Goal: Check status: Check status

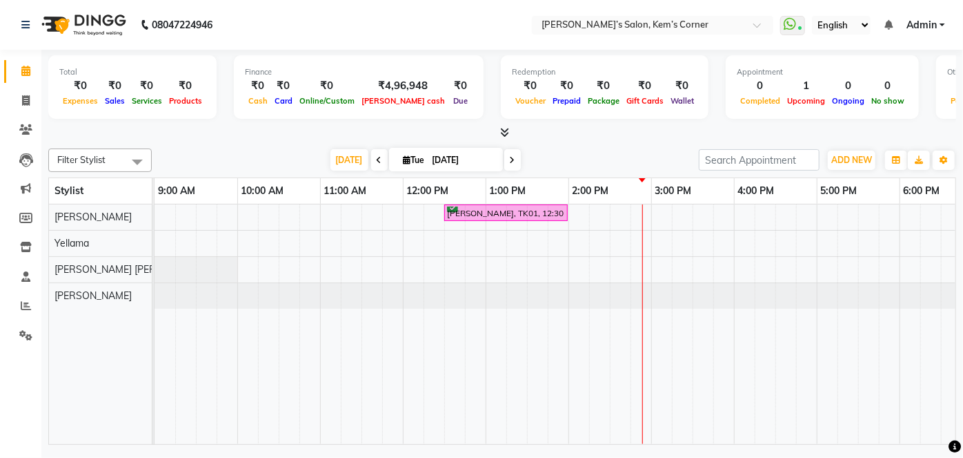
scroll to position [0, 248]
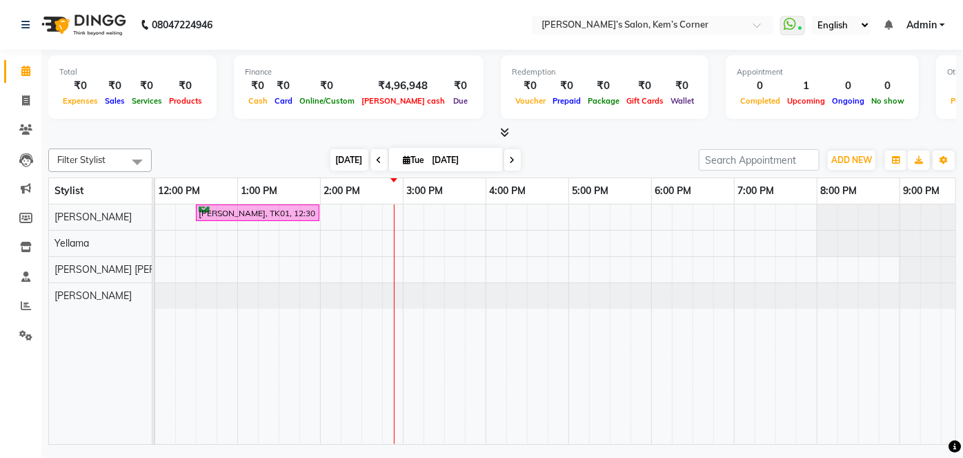
click at [349, 161] on span "[DATE]" at bounding box center [350, 159] width 38 height 21
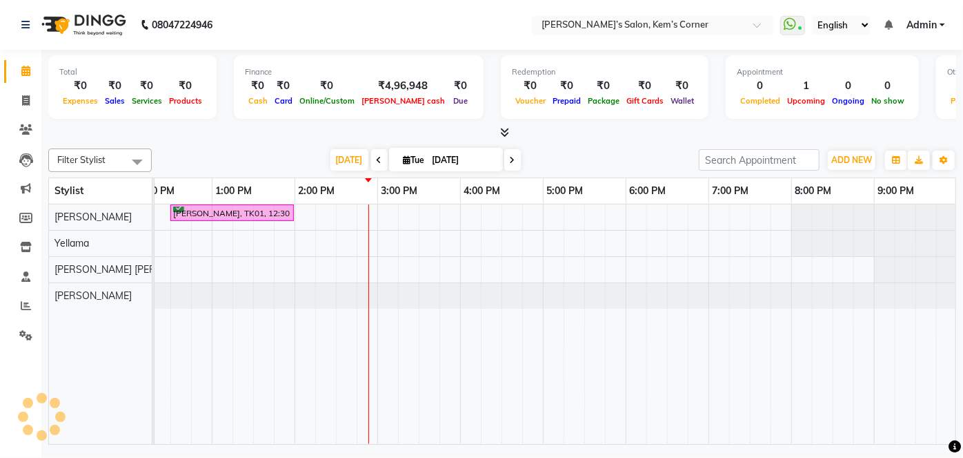
scroll to position [0, 284]
click at [351, 151] on span "[DATE]" at bounding box center [350, 159] width 38 height 21
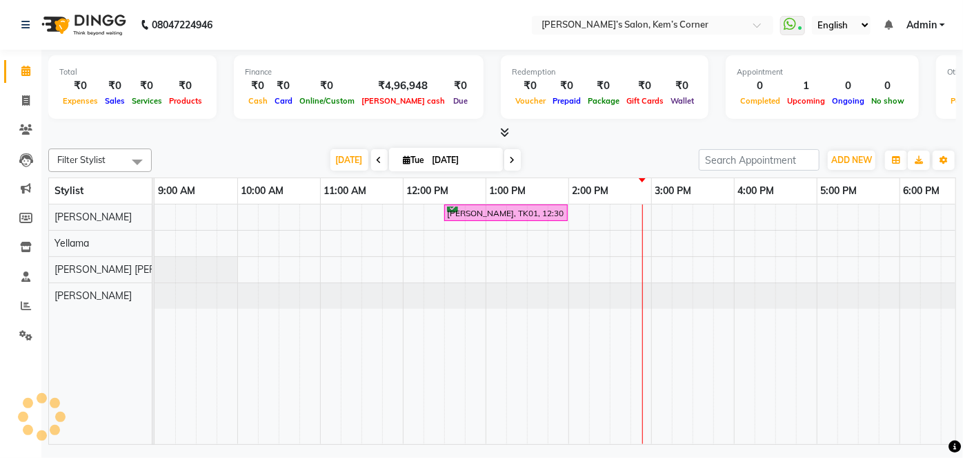
scroll to position [0, 274]
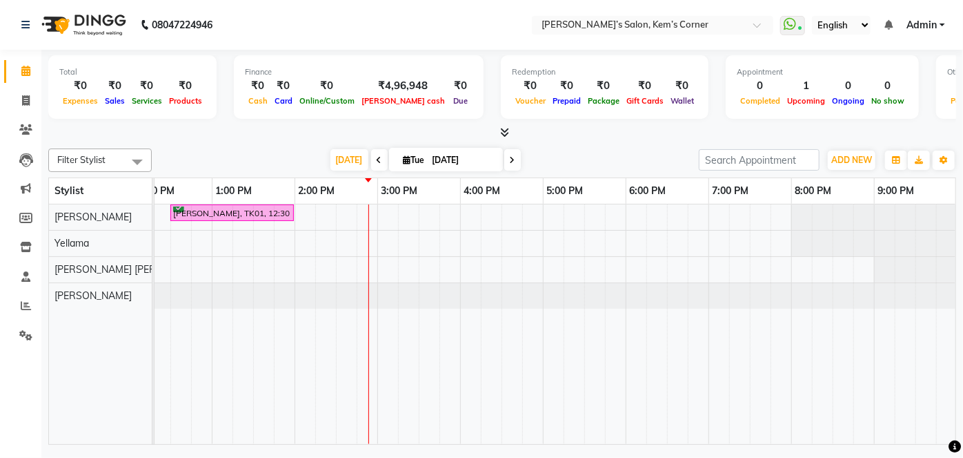
click at [511, 153] on span at bounding box center [512, 159] width 17 height 21
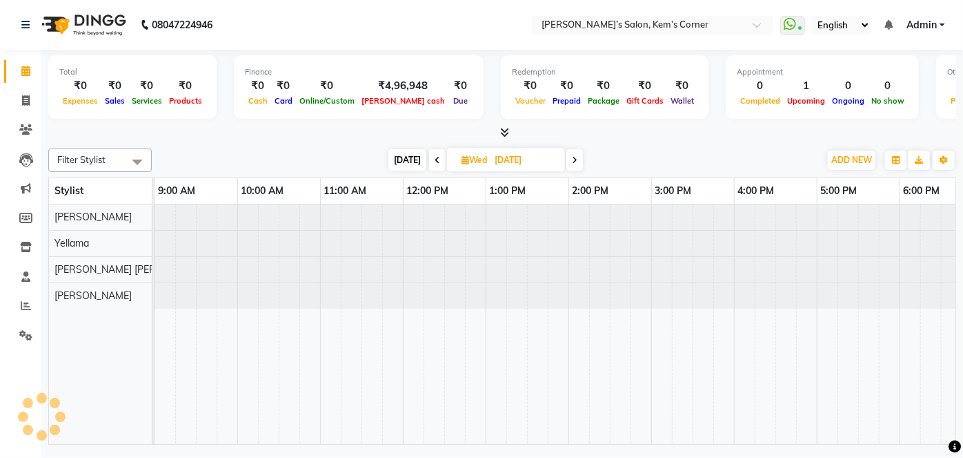
click at [407, 157] on span "[DATE]" at bounding box center [408, 159] width 38 height 21
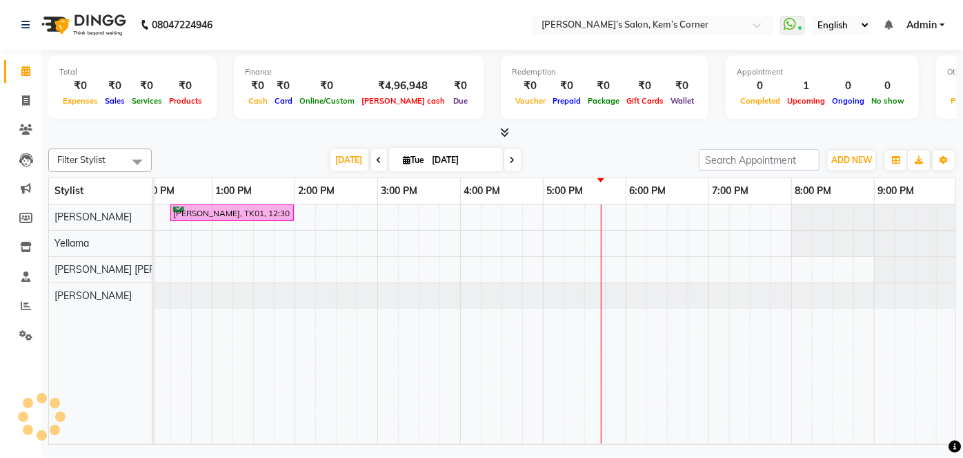
scroll to position [0, 284]
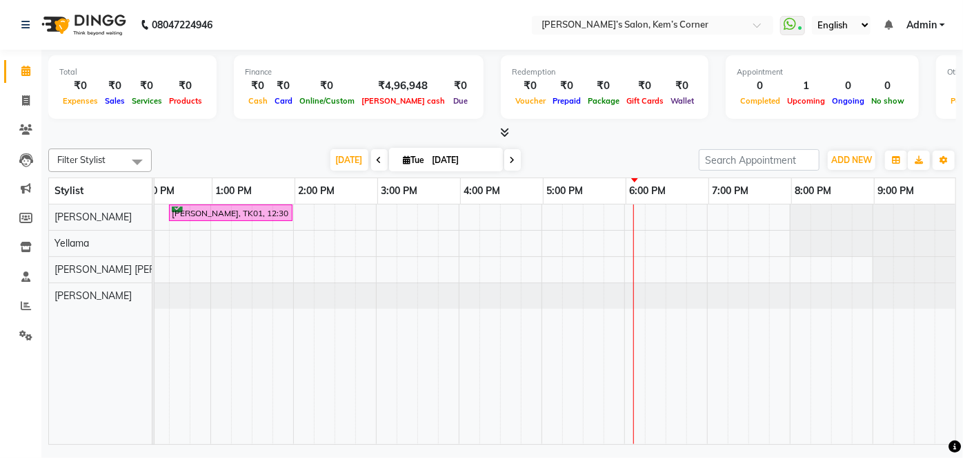
click at [510, 157] on icon at bounding box center [513, 160] width 6 height 8
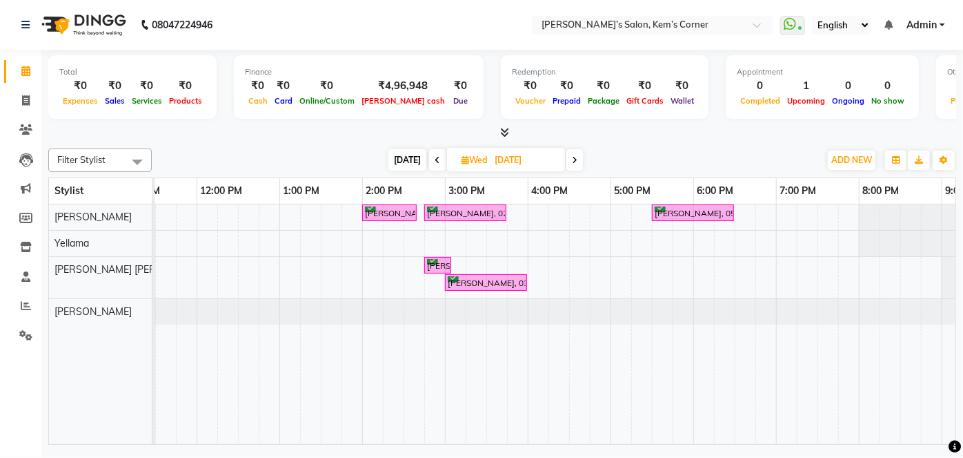
scroll to position [0, 203]
click at [574, 159] on icon at bounding box center [575, 160] width 6 height 8
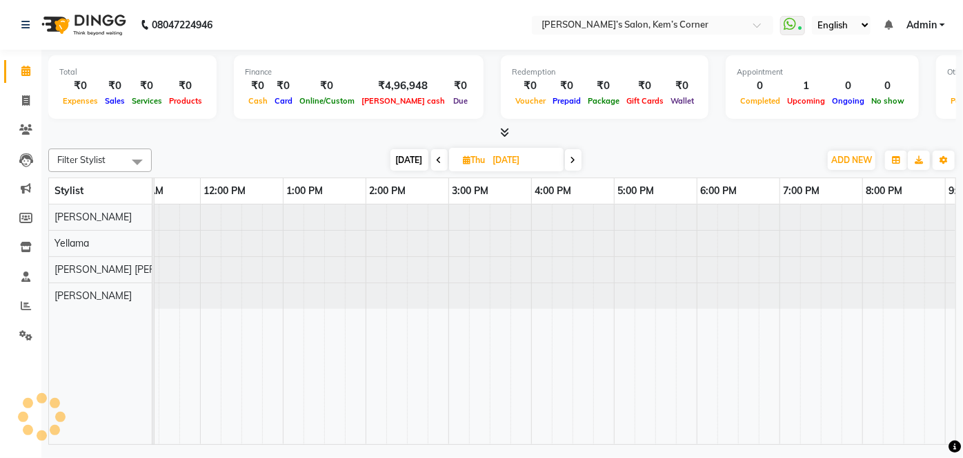
scroll to position [0, 274]
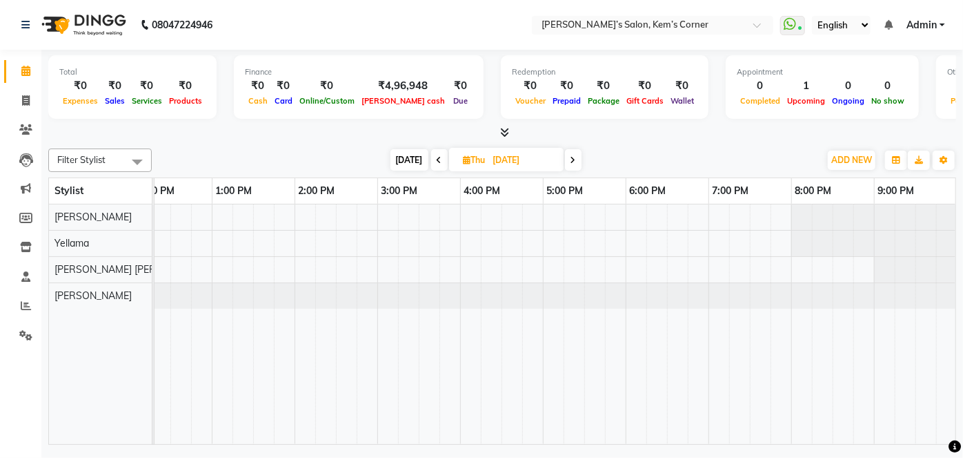
drag, startPoint x: 533, startPoint y: 432, endPoint x: 503, endPoint y: 420, distance: 32.6
click at [503, 420] on tr at bounding box center [419, 323] width 1076 height 239
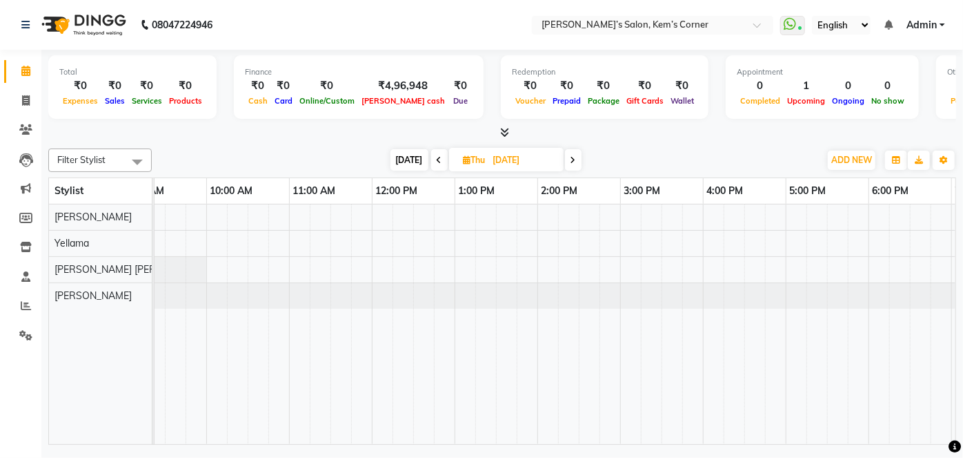
scroll to position [0, 0]
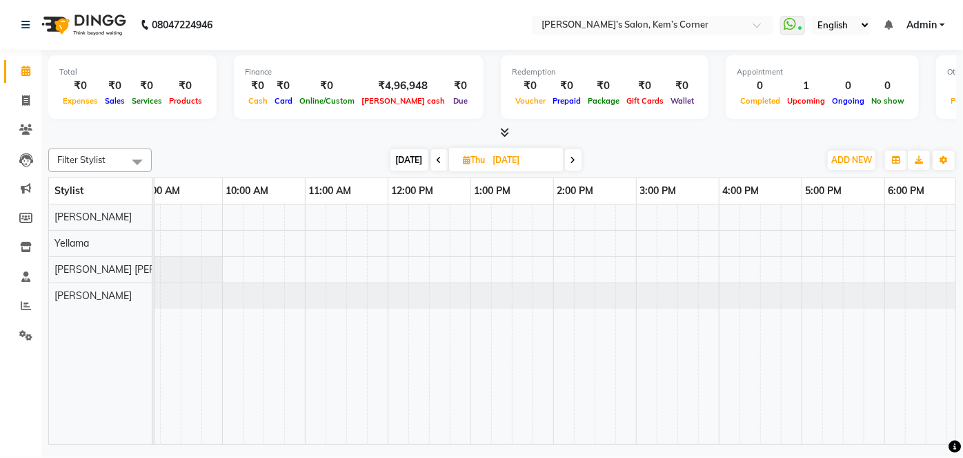
click at [573, 159] on icon at bounding box center [574, 160] width 6 height 8
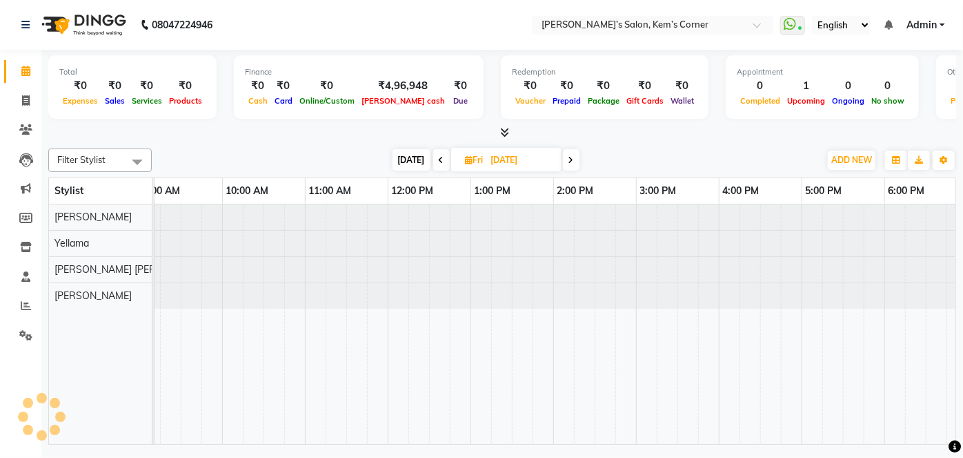
scroll to position [0, 274]
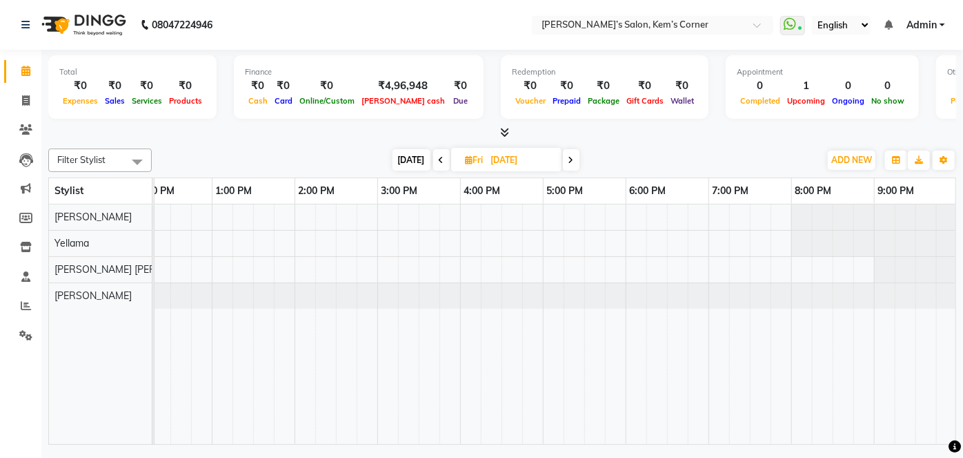
click at [573, 159] on span at bounding box center [571, 159] width 17 height 21
click at [574, 159] on icon at bounding box center [573, 160] width 6 height 8
click at [413, 155] on span "[DATE]" at bounding box center [409, 159] width 38 height 21
type input "[DATE]"
